Goal: Task Accomplishment & Management: Manage account settings

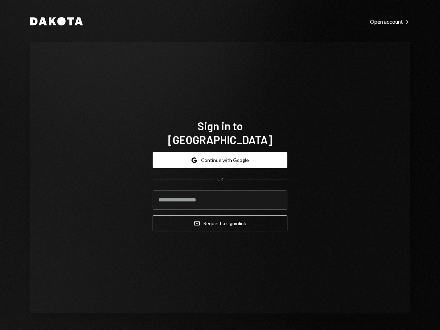
click at [220, 165] on form "Google Continue with Google OR Email Request a sign in link" at bounding box center [220, 191] width 135 height 79
click at [220, 153] on button "Google Continue with Google" at bounding box center [220, 160] width 135 height 16
